Goal: Find specific page/section: Find specific page/section

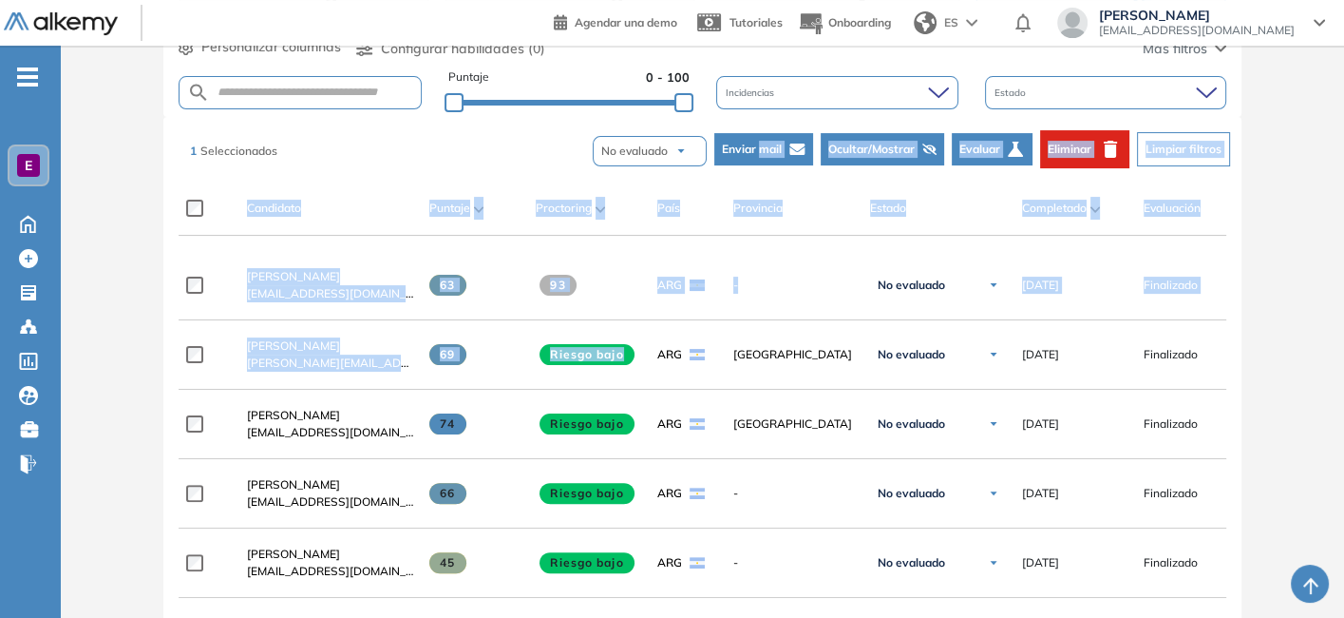
drag, startPoint x: 715, startPoint y: 335, endPoint x: 770, endPoint y: 108, distance: 233.4
click at [505, 156] on div "1 Seleccionados No evaluado No evaluado Evaluado A entrevistar Entrevistado Fin…" at bounding box center [706, 149] width 1048 height 57
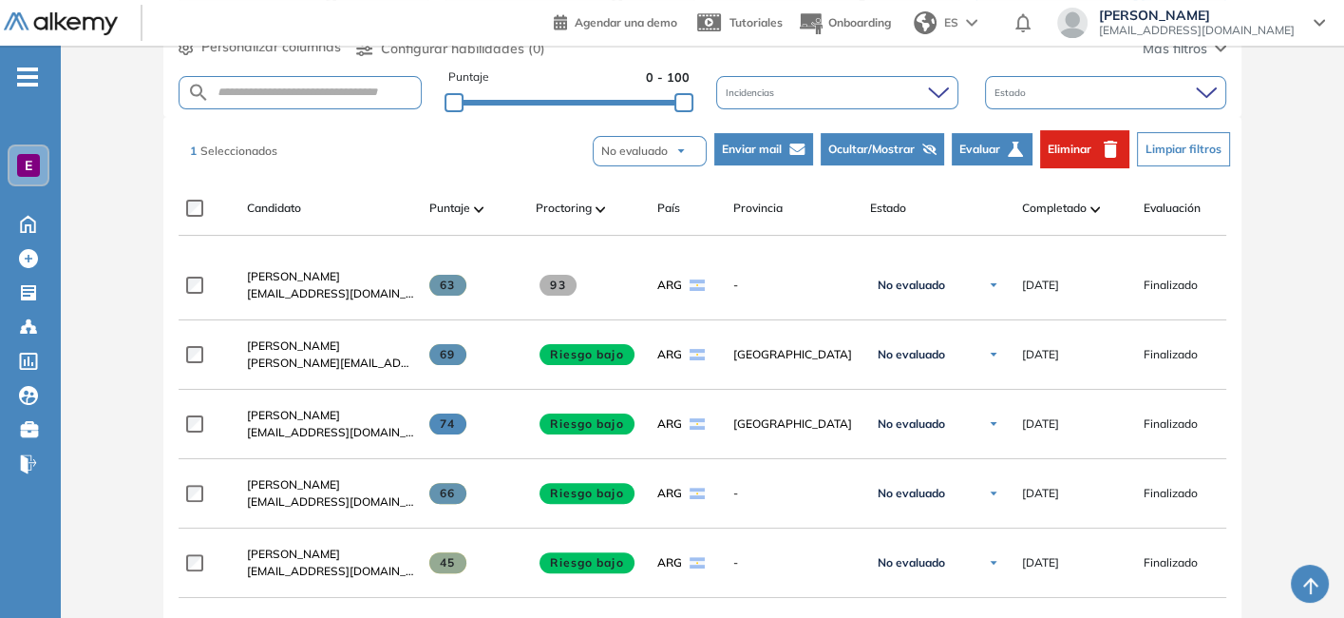
click at [296, 100] on form at bounding box center [300, 92] width 243 height 33
click at [296, 91] on input "text" at bounding box center [315, 93] width 211 height 14
type input "********"
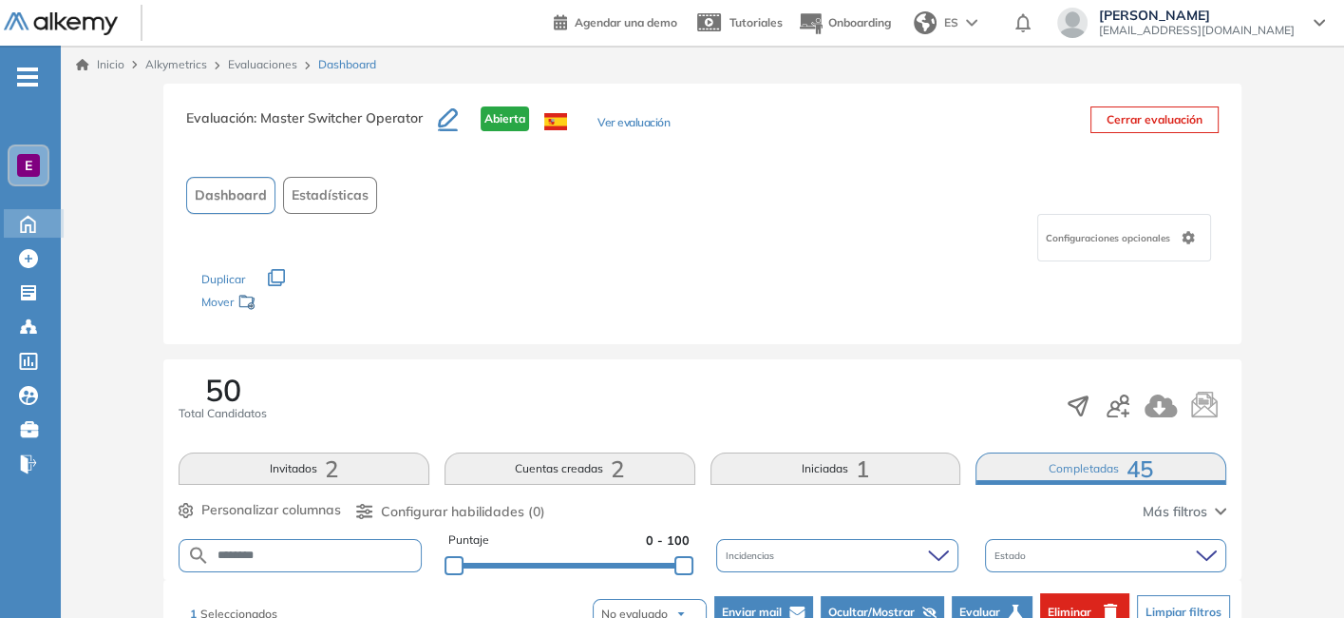
click at [32, 219] on icon at bounding box center [28, 224] width 14 height 16
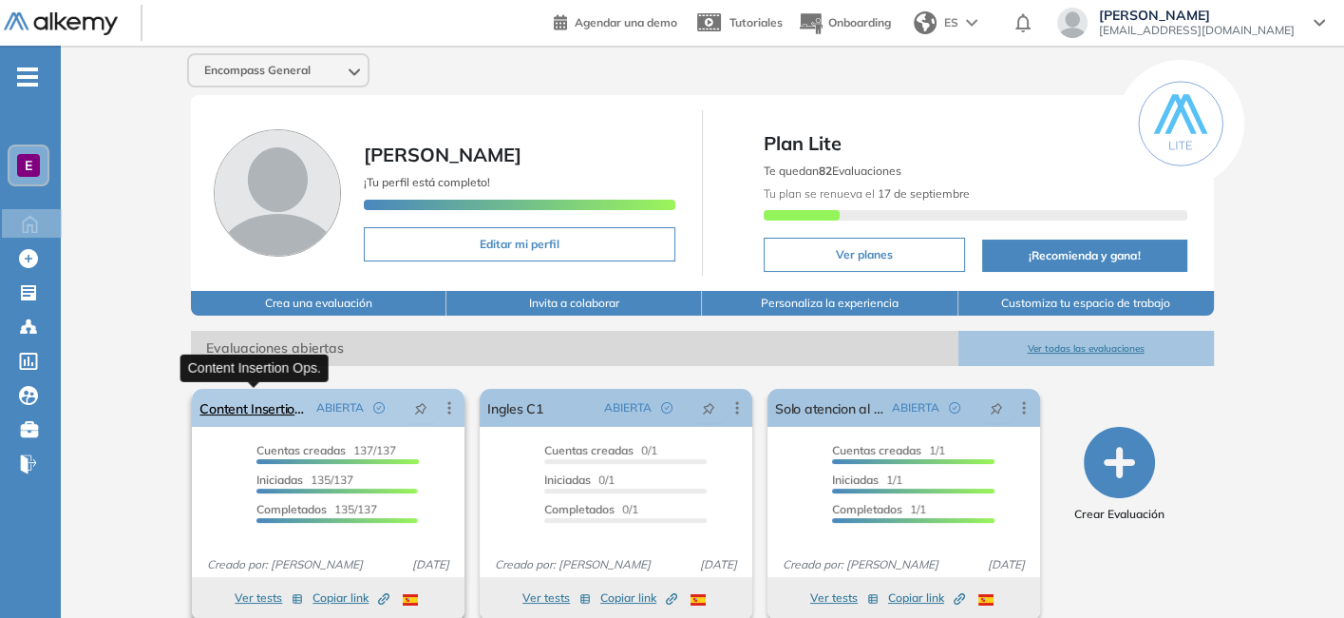
click at [269, 413] on link "Content Insertion Ops." at bounding box center [254, 408] width 109 height 38
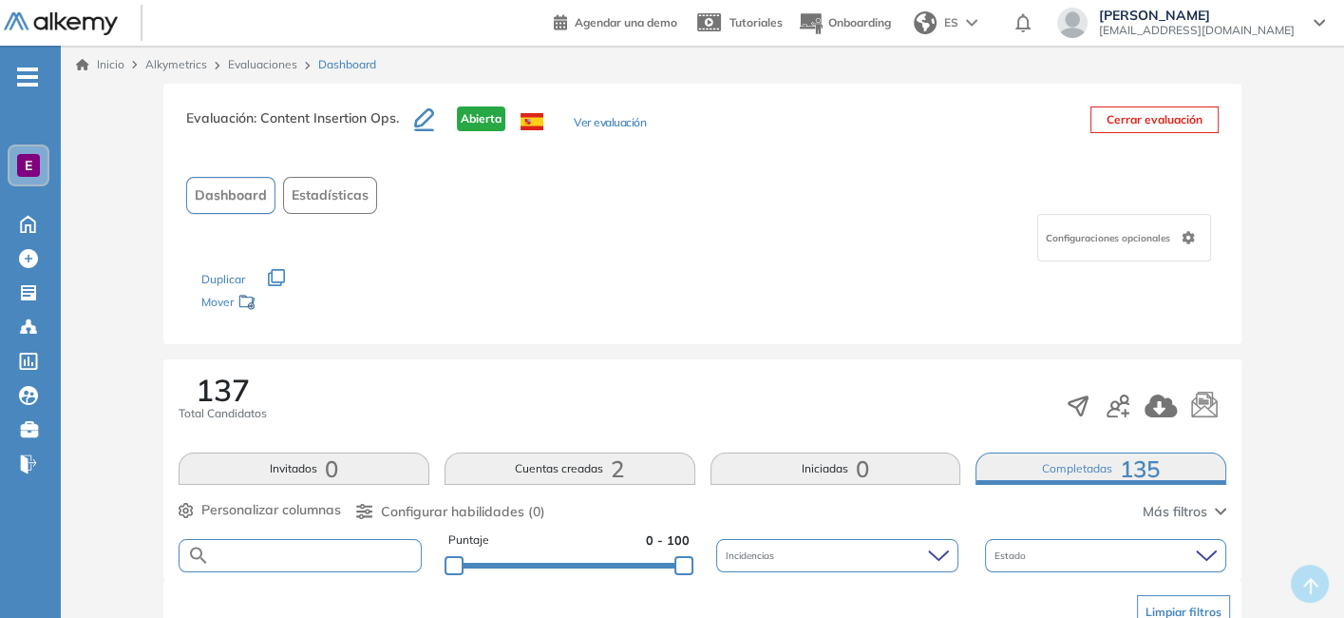
click at [271, 553] on input "text" at bounding box center [315, 555] width 211 height 14
type input "*****"
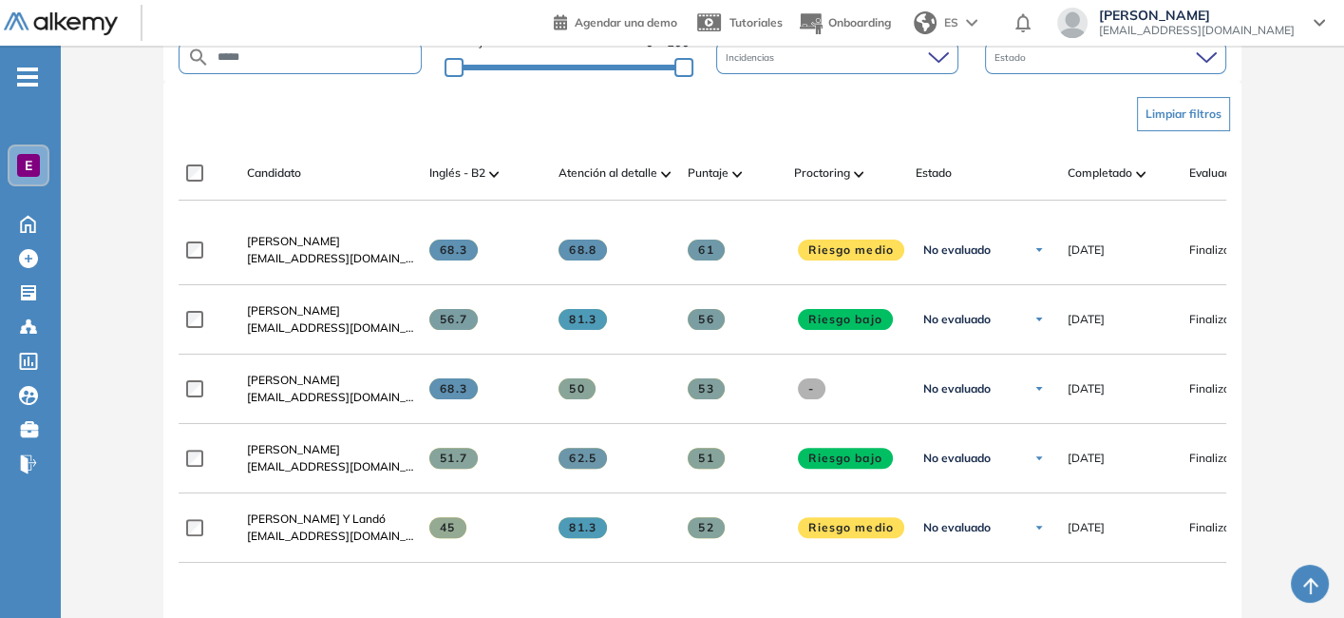
scroll to position [504, 0]
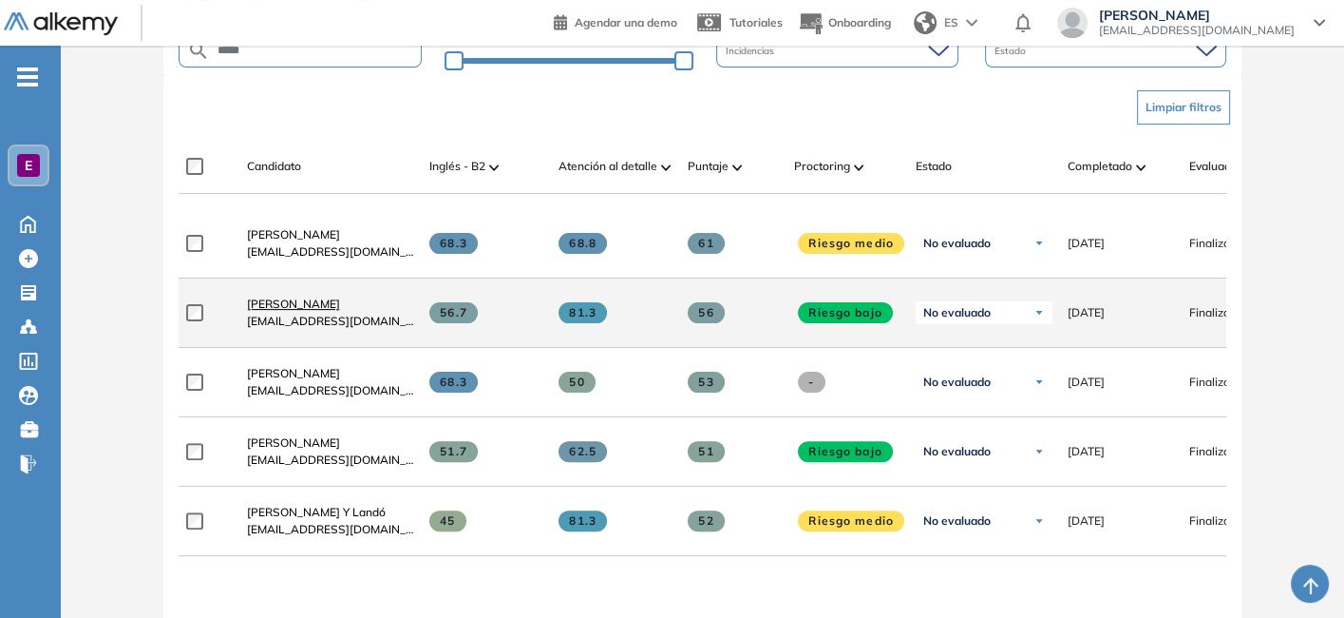
click at [285, 311] on span "[PERSON_NAME]" at bounding box center [293, 303] width 93 height 14
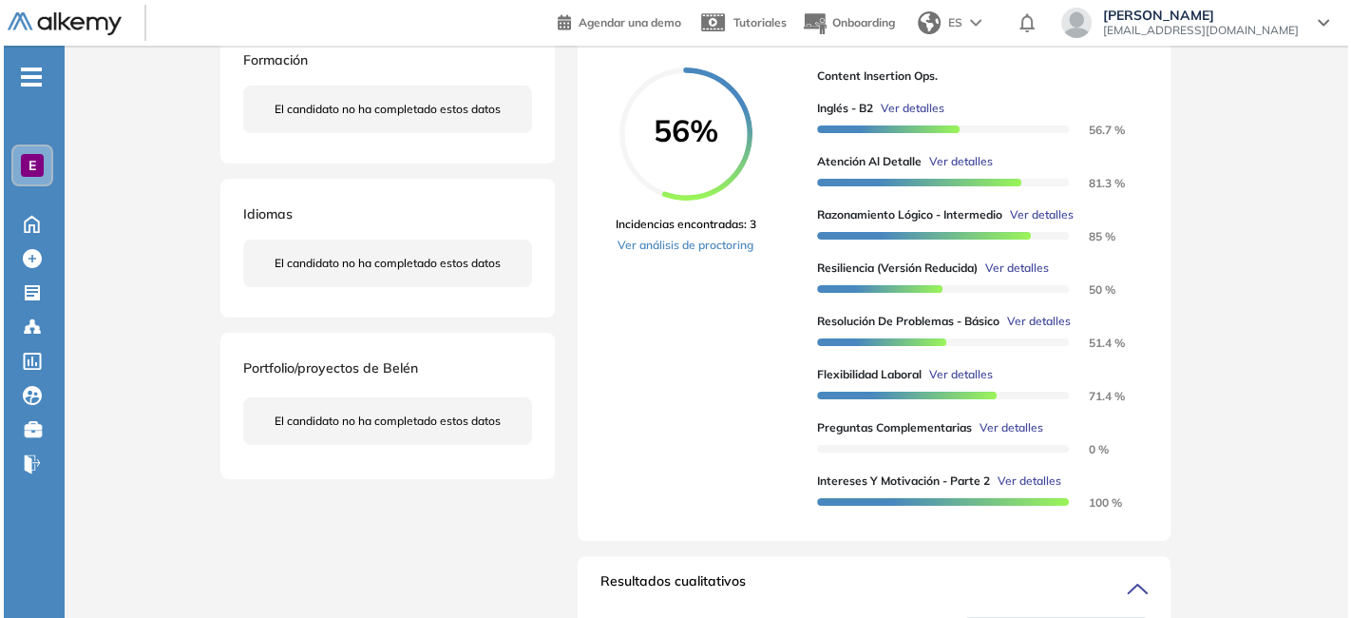
scroll to position [362, 0]
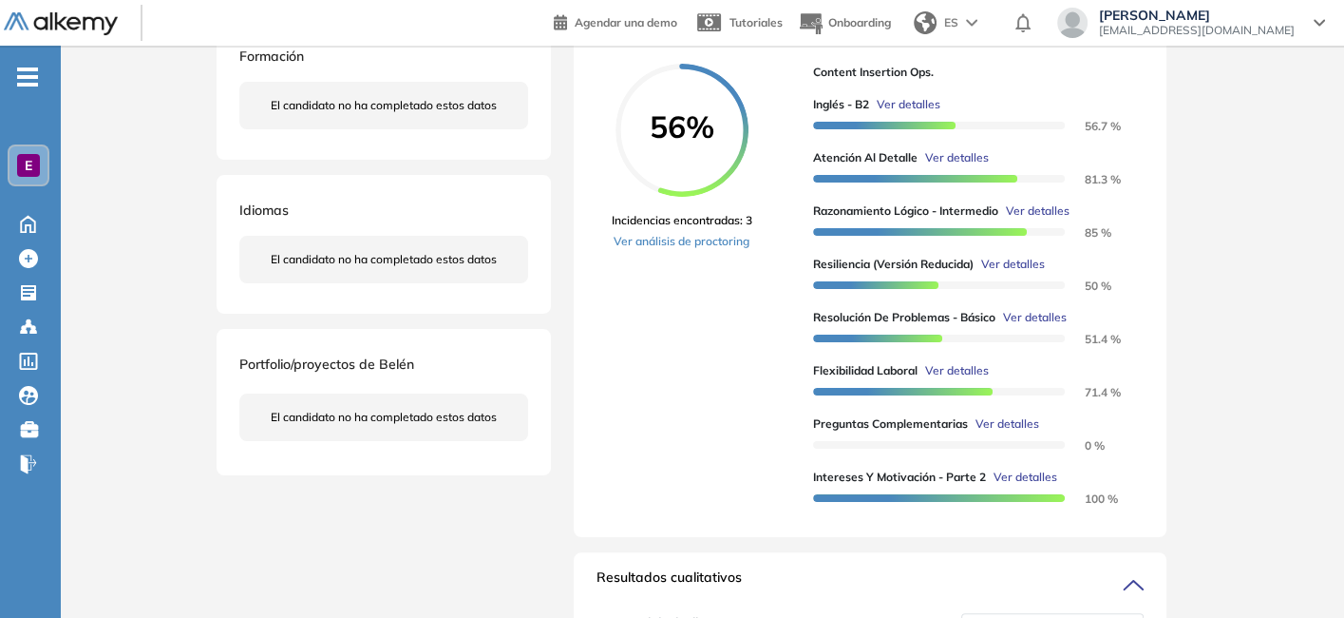
click at [1017, 432] on span "Ver detalles" at bounding box center [1008, 423] width 64 height 17
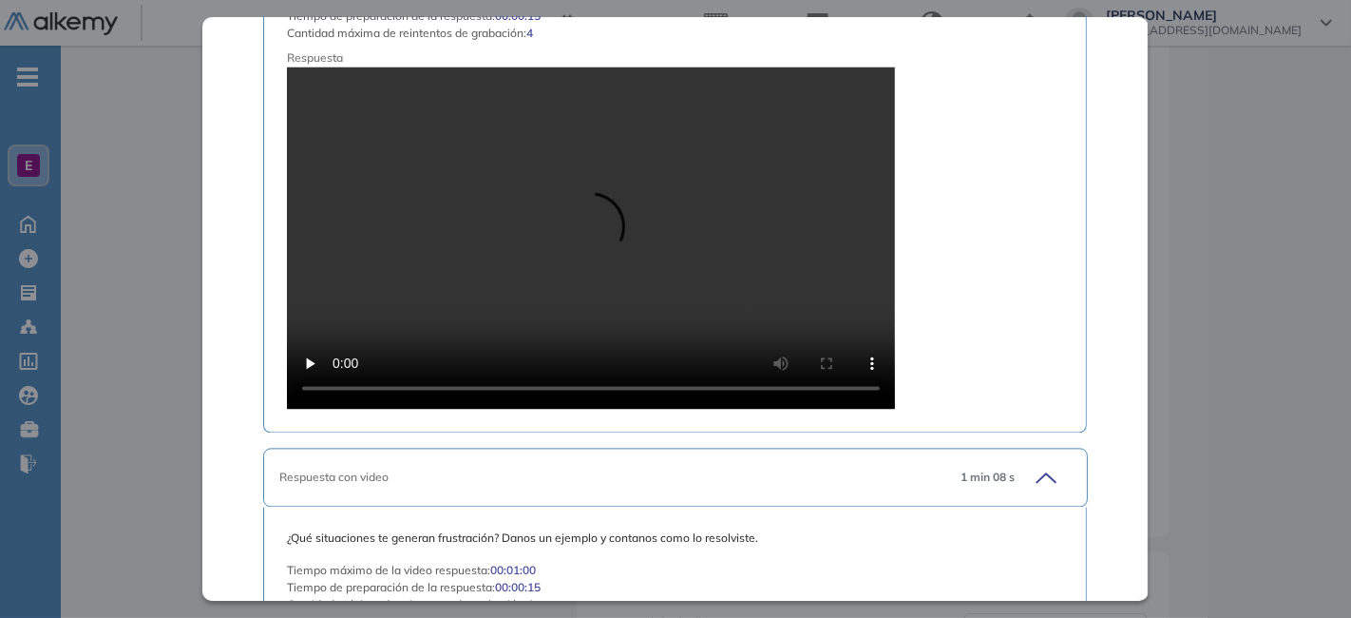
scroll to position [3224, 0]
